Goal: Task Accomplishment & Management: Use online tool/utility

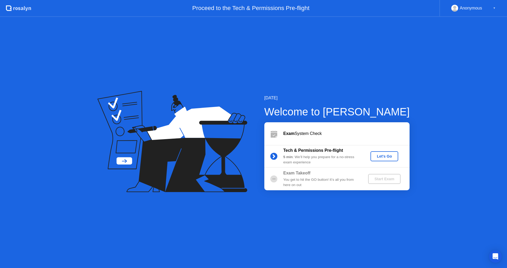
click at [378, 155] on div "Let's Go" at bounding box center [383, 156] width 23 height 4
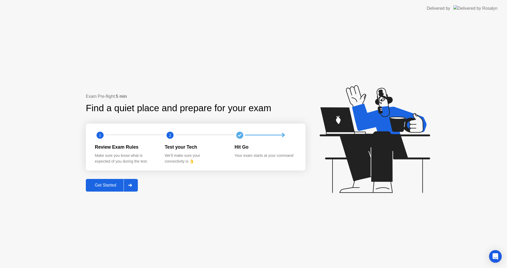
click at [134, 184] on div at bounding box center [129, 185] width 13 height 12
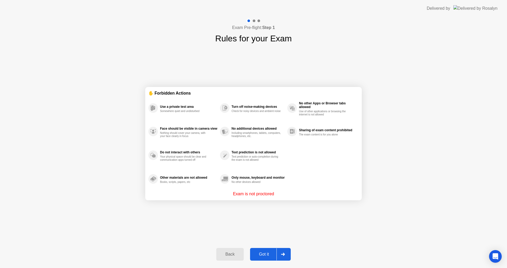
click at [267, 259] on button "Got it" at bounding box center [270, 254] width 41 height 13
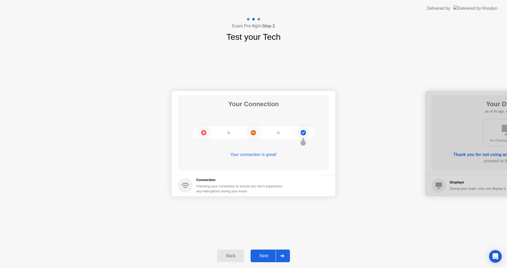
click at [268, 255] on div "Next" at bounding box center [263, 256] width 23 height 5
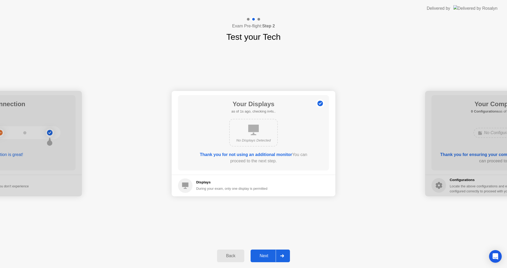
click at [267, 257] on div "Next" at bounding box center [263, 256] width 23 height 5
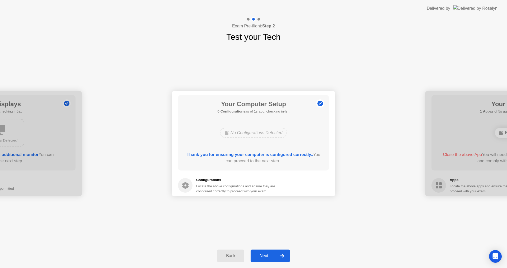
click at [267, 258] on div "Next" at bounding box center [263, 256] width 23 height 5
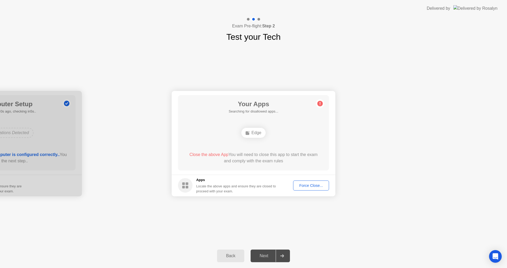
click at [314, 186] on div "Force Close..." at bounding box center [311, 186] width 32 height 4
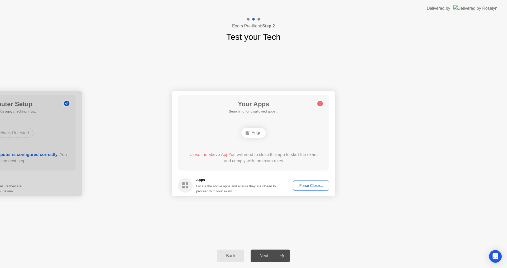
click at [311, 188] on div "Force Close..." at bounding box center [311, 186] width 32 height 4
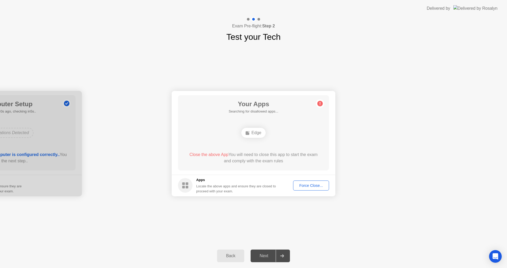
click at [255, 133] on div "Edge" at bounding box center [253, 133] width 24 height 10
click at [206, 155] on span "Close the above App" at bounding box center [208, 154] width 39 height 4
click at [238, 191] on div "Locate the above apps and ensure they are closed to proceed with your exam." at bounding box center [236, 189] width 80 height 10
click at [269, 258] on div "Next" at bounding box center [263, 256] width 23 height 5
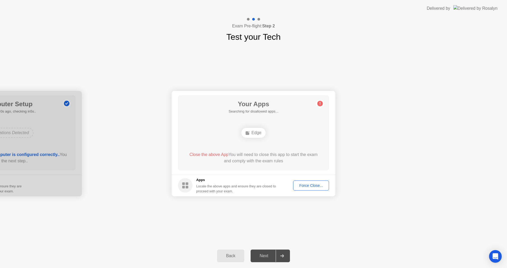
click at [269, 258] on div "Next" at bounding box center [263, 256] width 23 height 5
click at [321, 187] on div "Force Close..." at bounding box center [311, 186] width 32 height 4
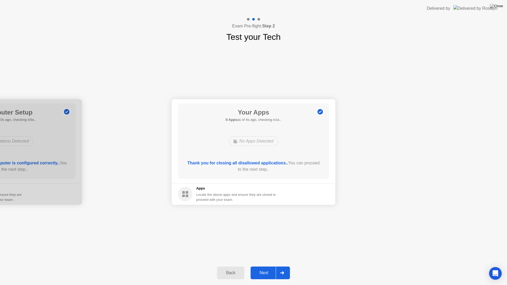
click at [267, 268] on div "Next" at bounding box center [263, 272] width 23 height 5
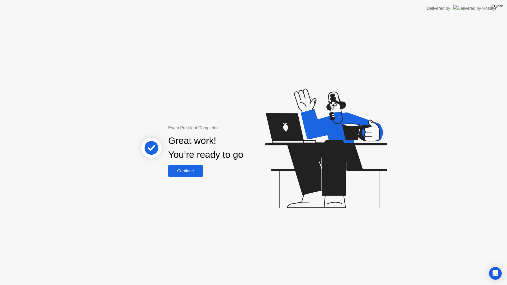
click at [195, 173] on div "Continue" at bounding box center [185, 171] width 31 height 5
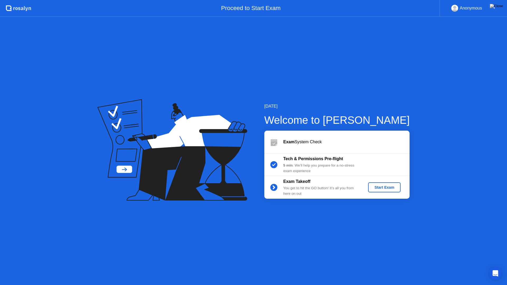
click at [391, 185] on div "Start Exam" at bounding box center [384, 187] width 28 height 4
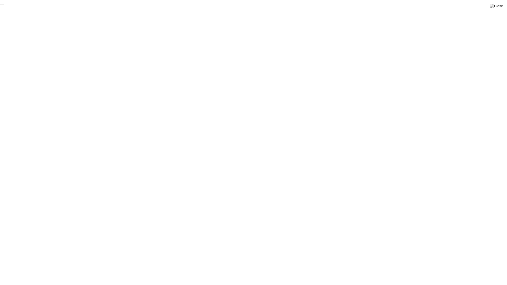
click div "End Proctoring Session"
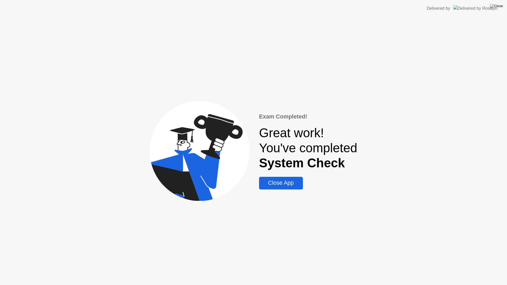
click at [294, 181] on div "Close App" at bounding box center [280, 183] width 40 height 7
